Goal: Transaction & Acquisition: Subscribe to service/newsletter

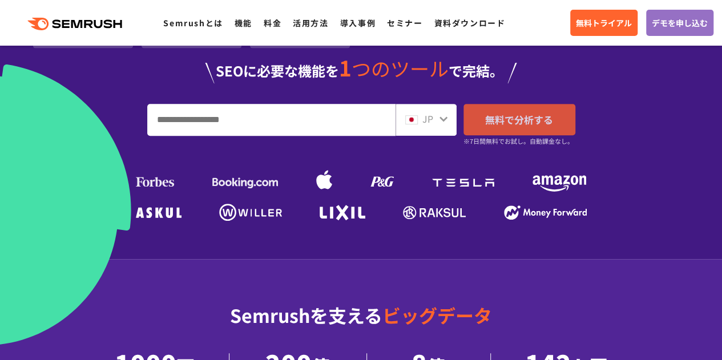
scroll to position [285, 0]
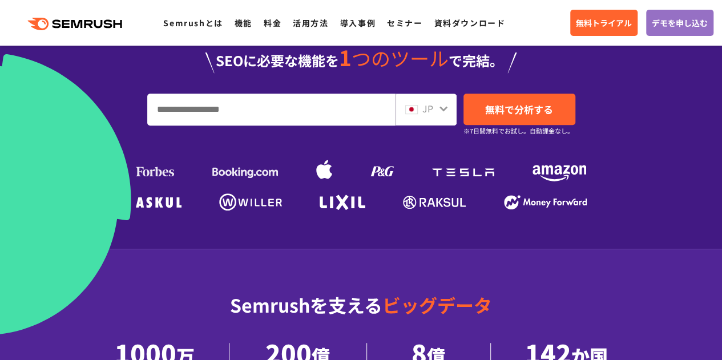
click at [240, 110] on input "URL、キーワードを入力してください" at bounding box center [271, 109] width 247 height 31
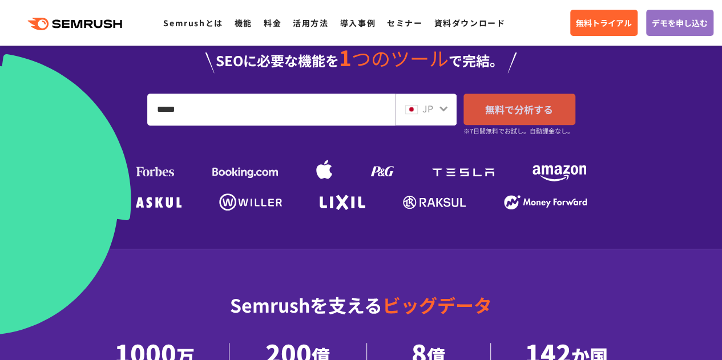
type input "*****"
click at [536, 103] on span "無料で分析する" at bounding box center [519, 109] width 68 height 14
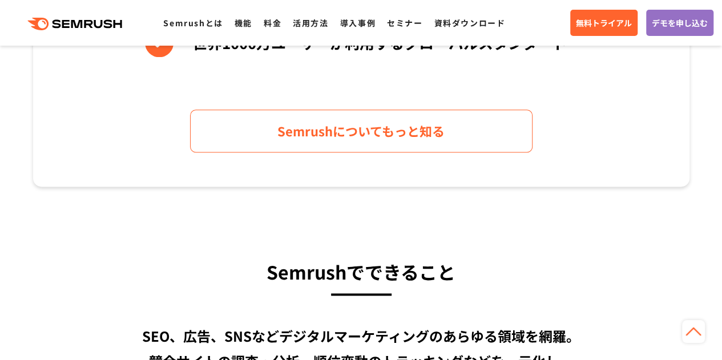
scroll to position [685, 0]
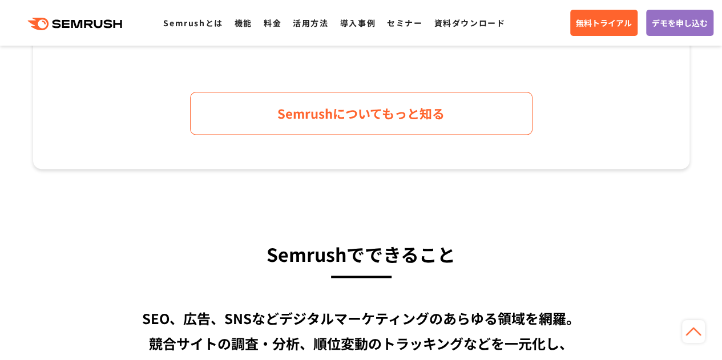
click at [594, 30] on link "無料トライアル" at bounding box center [603, 23] width 67 height 26
